Goal: Find specific page/section: Find specific page/section

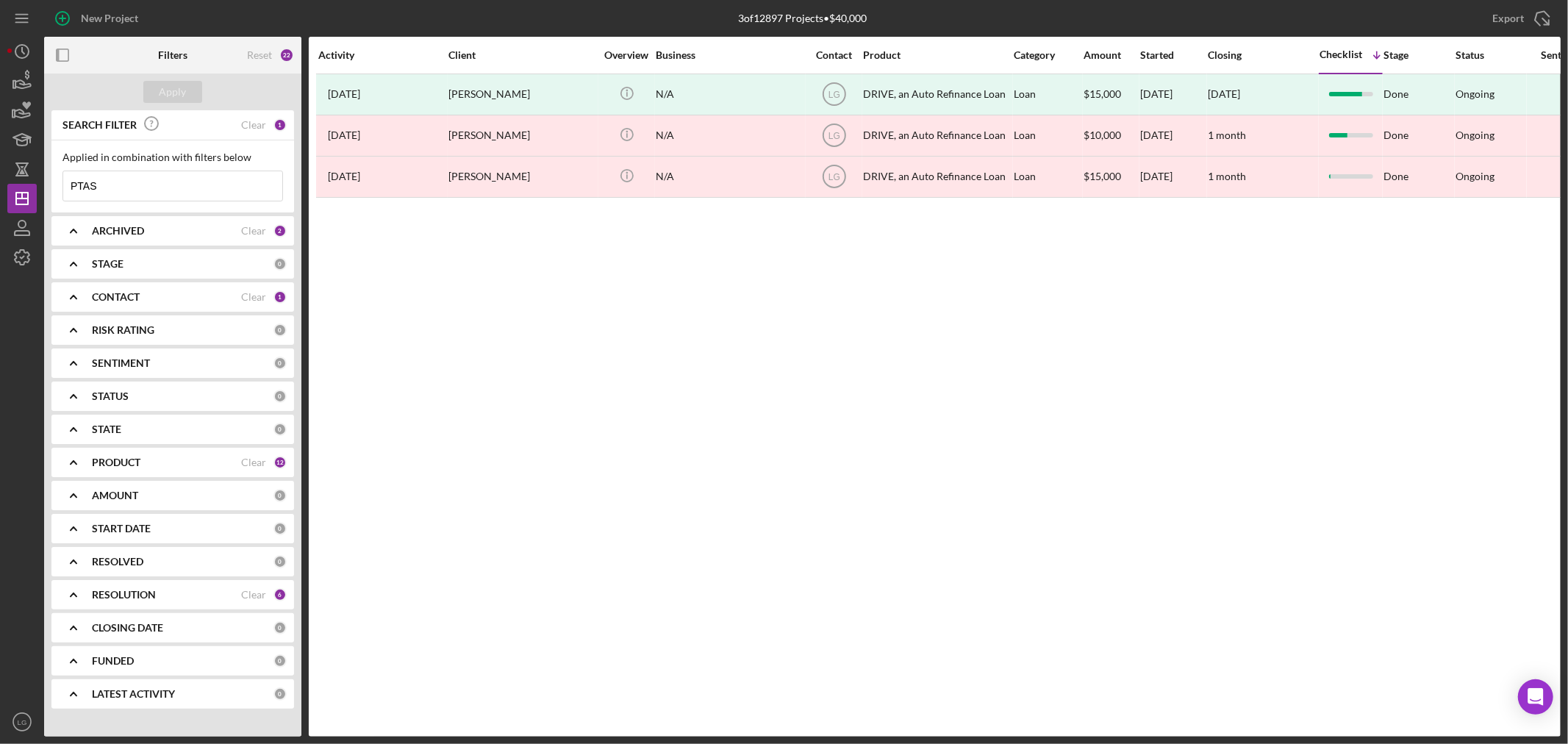
click at [181, 181] on input "PTAS" at bounding box center [172, 186] width 219 height 29
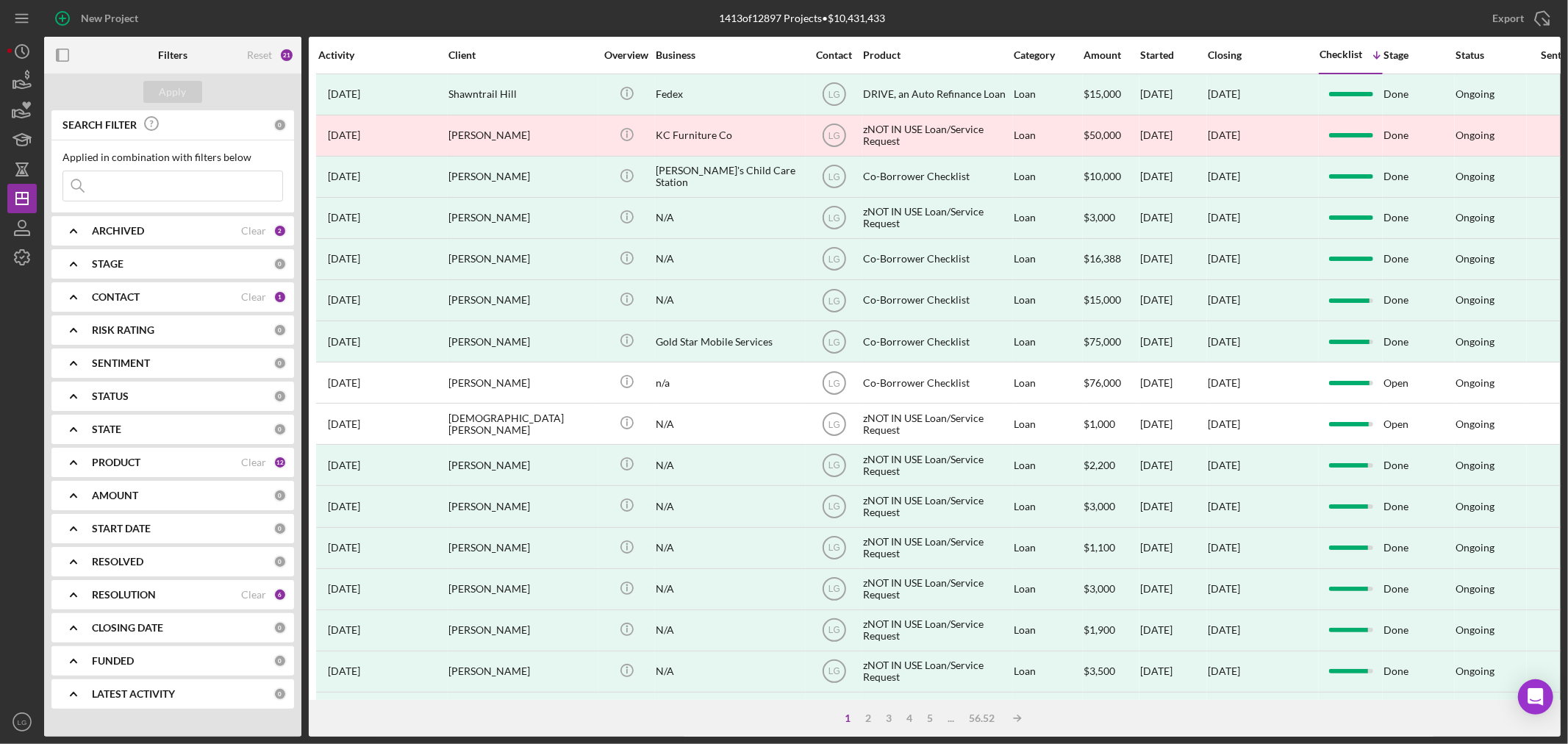
click at [199, 237] on div "ARCHIVED Clear 2" at bounding box center [189, 230] width 194 height 29
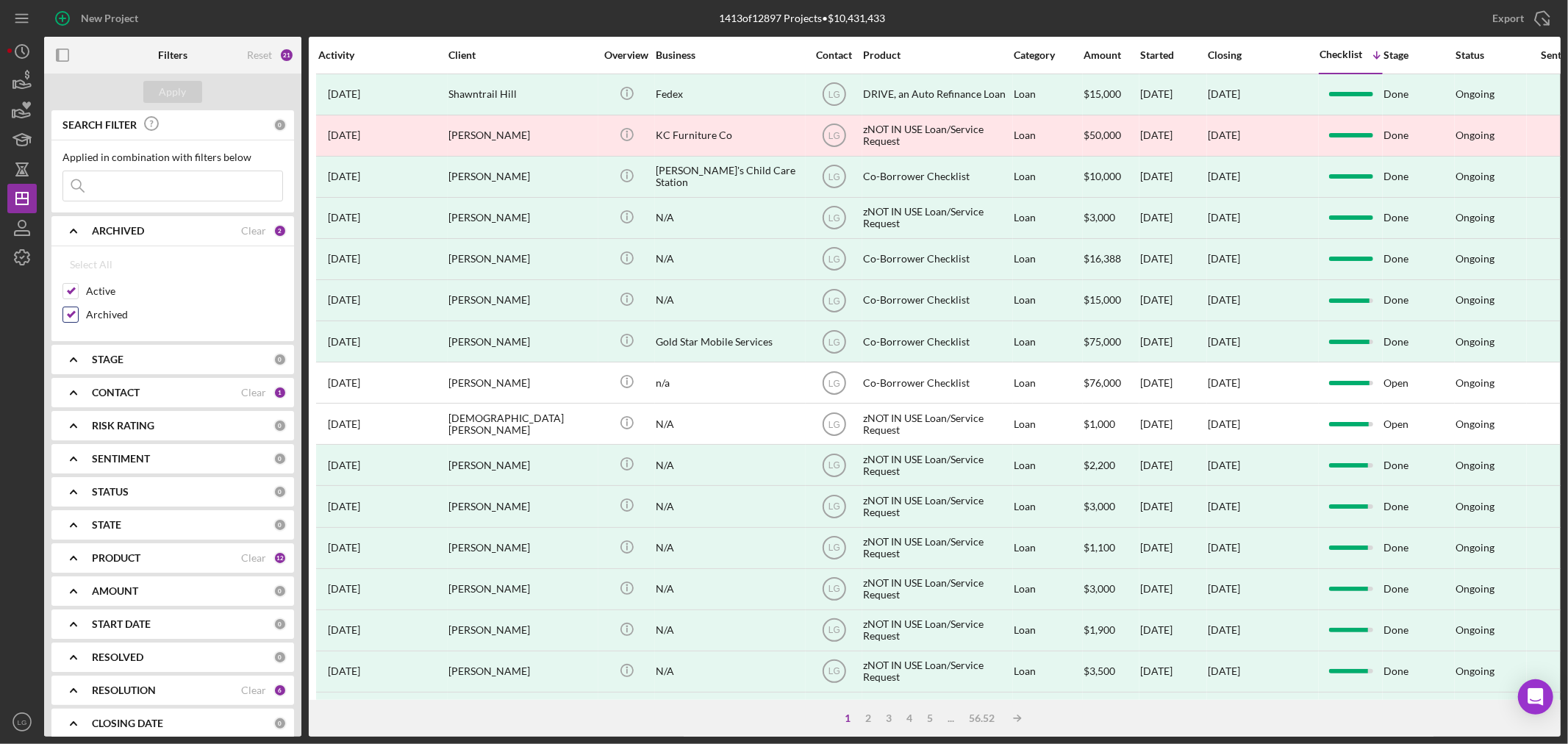
click at [66, 325] on div "Archived" at bounding box center [172, 318] width 221 height 23
click at [68, 309] on input "Archived" at bounding box center [70, 314] width 15 height 15
checkbox input "false"
click at [199, 83] on button "Apply" at bounding box center [173, 91] width 59 height 22
